Goal: Task Accomplishment & Management: Complete application form

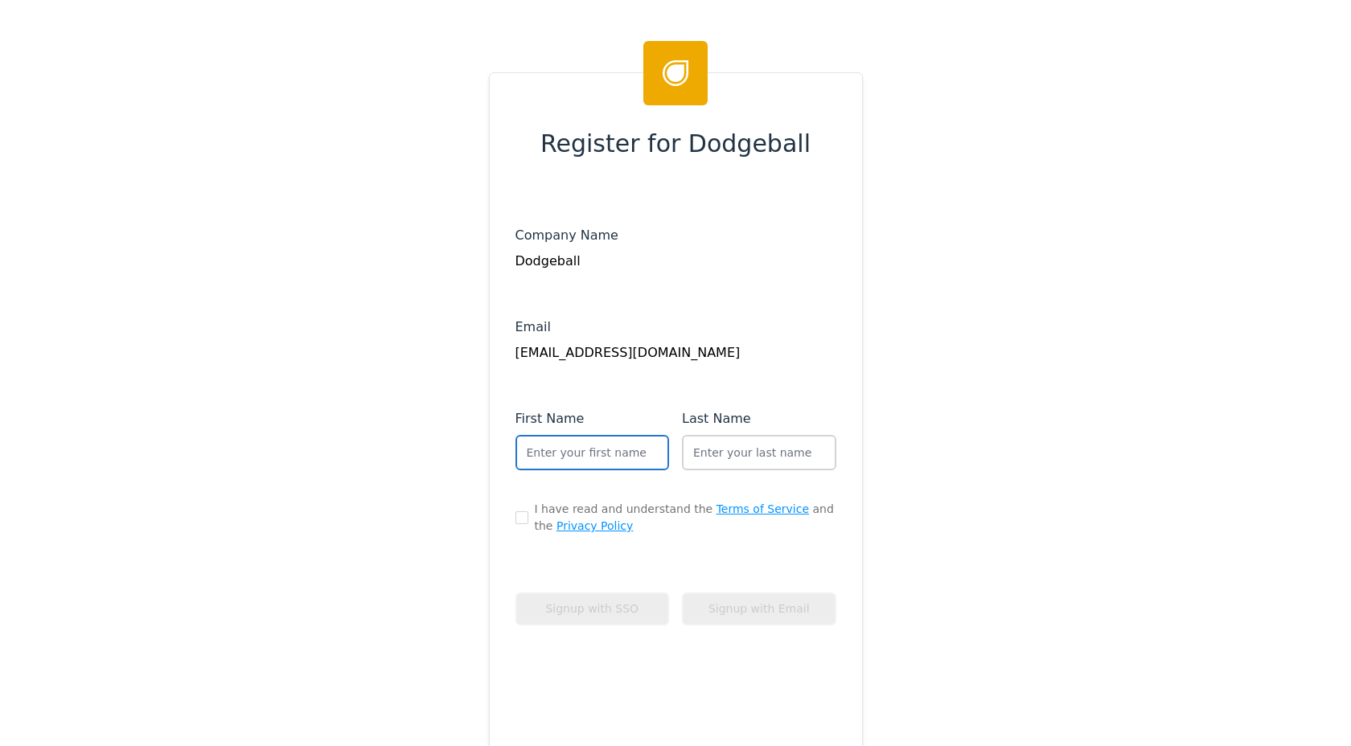
click at [557, 450] on input "text" at bounding box center [592, 452] width 154 height 35
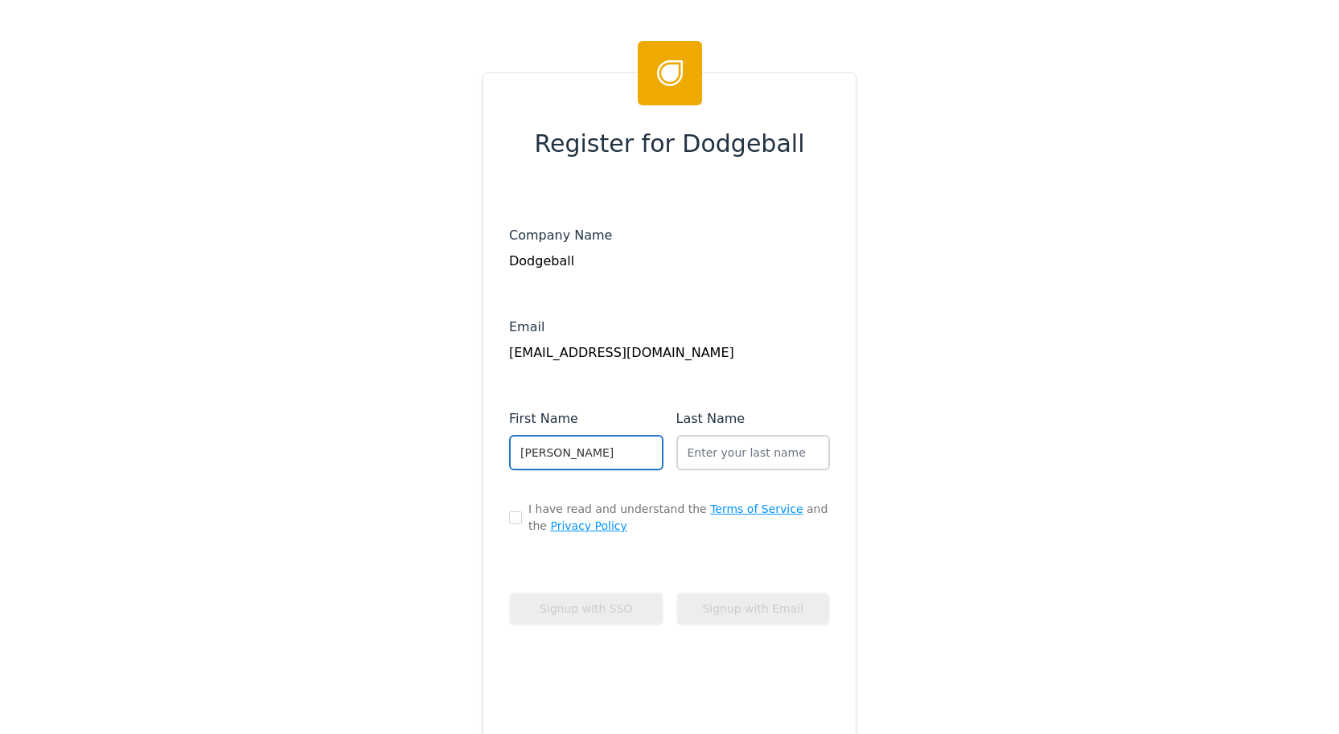
type input "[PERSON_NAME]"
click at [517, 518] on input "checkbox" at bounding box center [515, 517] width 13 height 13
checkbox input "true"
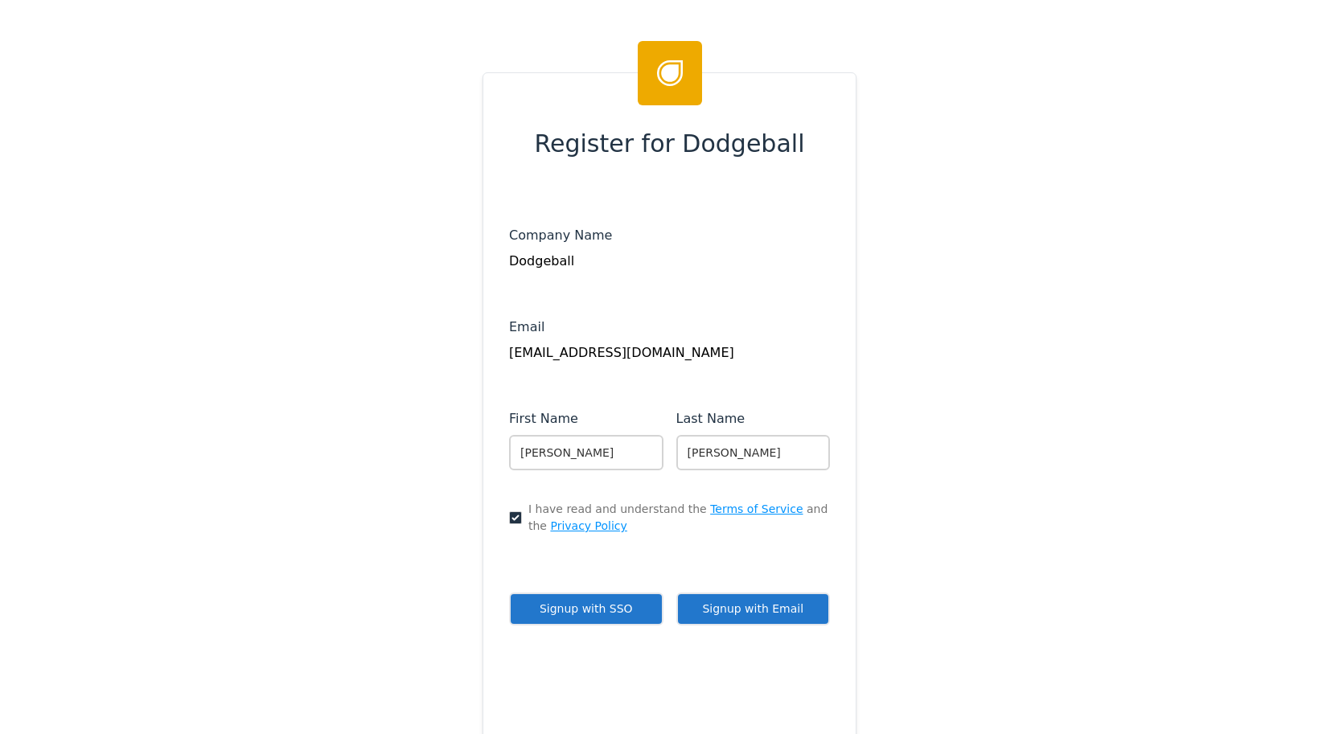
click at [598, 611] on button "Signup with SSO" at bounding box center [586, 609] width 154 height 33
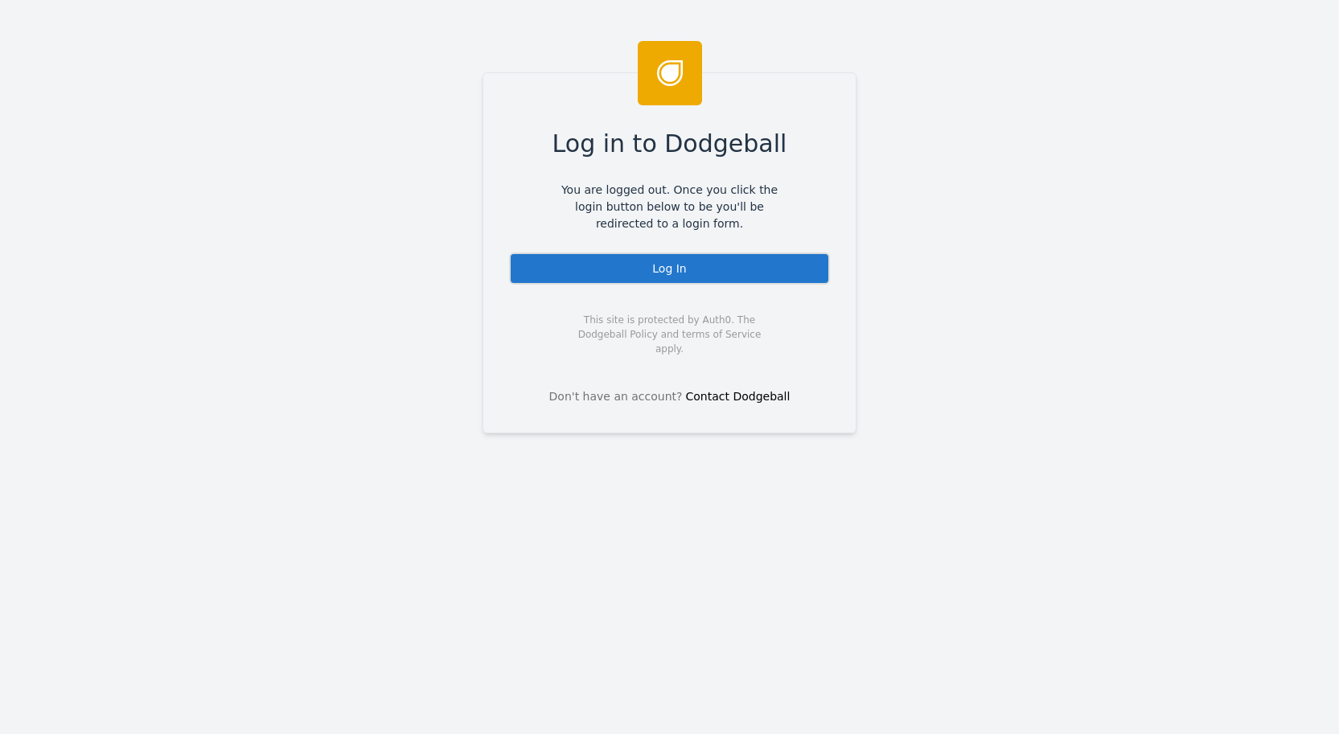
click at [672, 270] on div "Log In" at bounding box center [669, 268] width 321 height 32
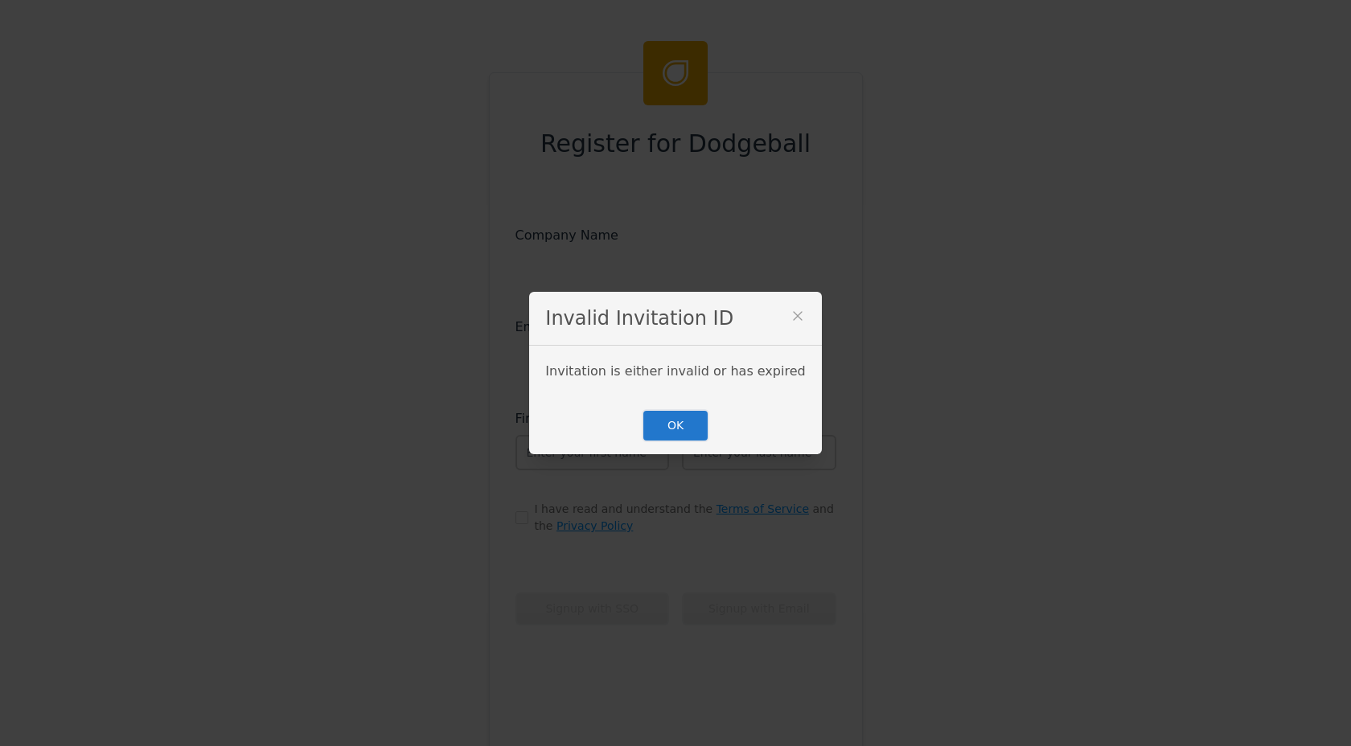
click at [689, 430] on button "OK" at bounding box center [676, 425] width 68 height 33
